Goal: Information Seeking & Learning: Learn about a topic

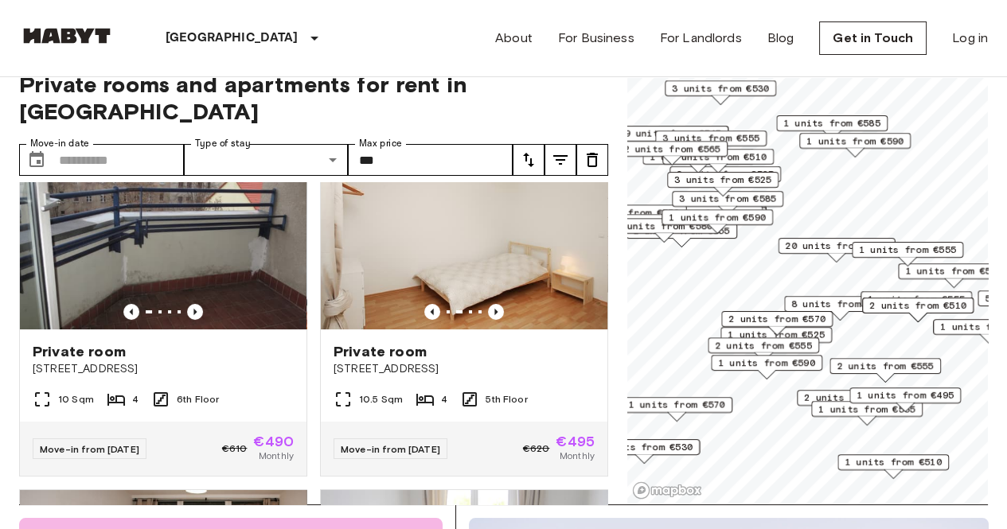
scroll to position [423, 0]
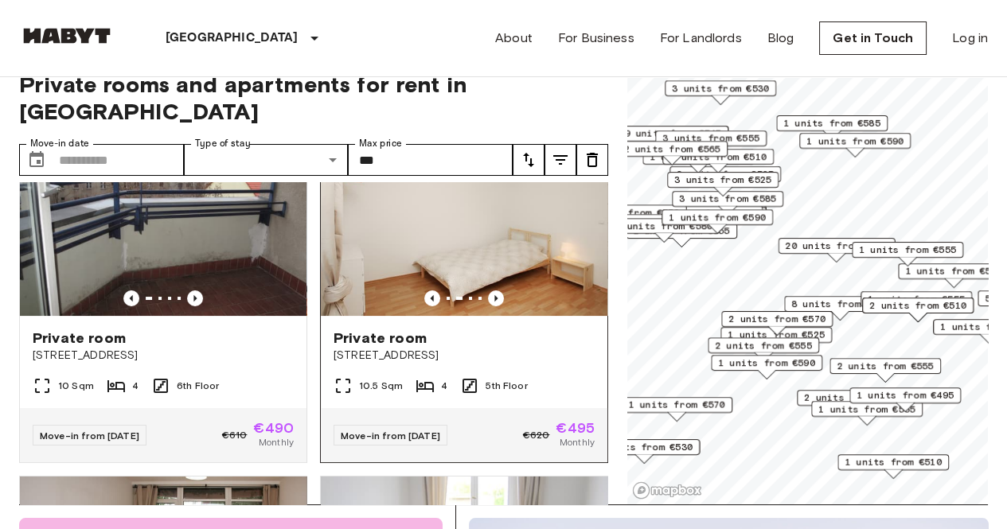
click at [395, 316] on div "Private room Stromstraße 36" at bounding box center [464, 346] width 286 height 60
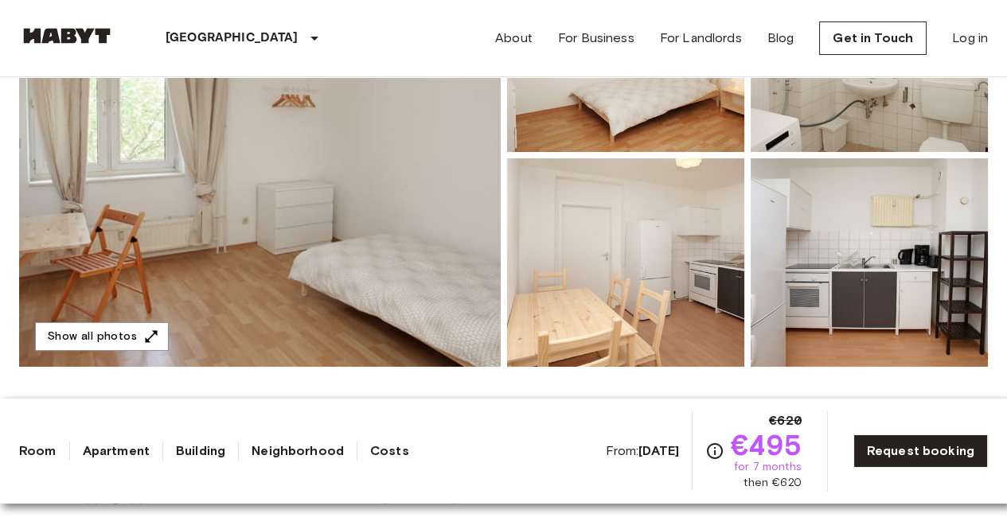
scroll to position [255, 0]
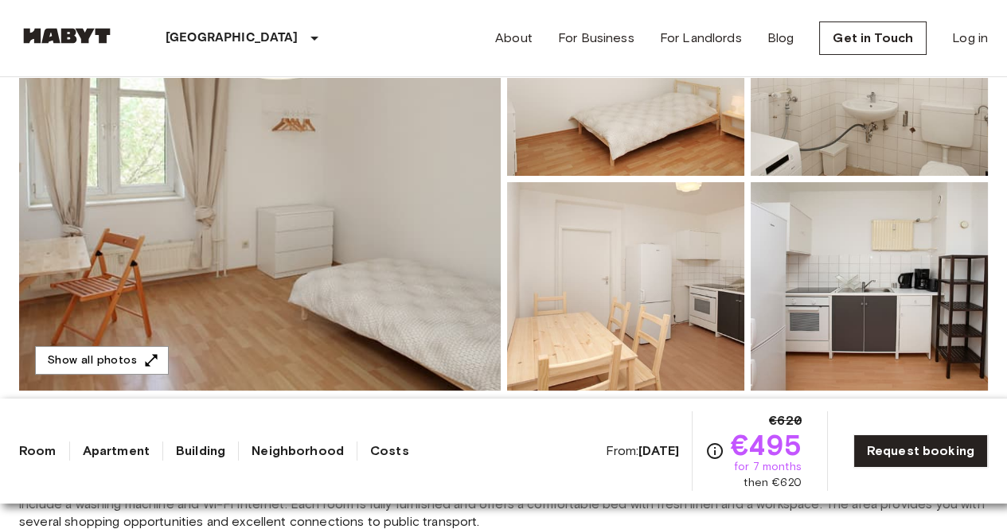
click at [386, 248] on img at bounding box center [259, 178] width 481 height 423
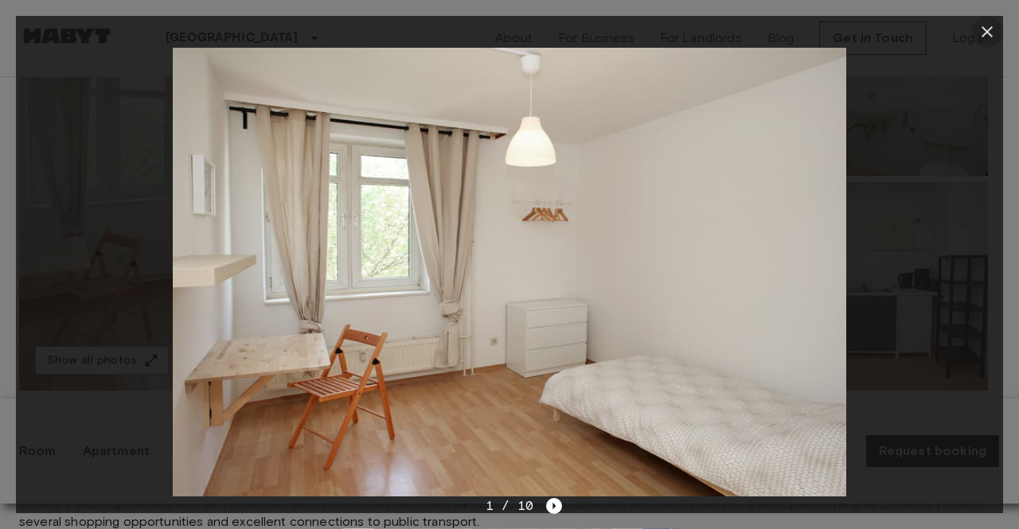
click at [982, 33] on icon "button" at bounding box center [986, 31] width 19 height 19
